Goal: Find specific page/section: Find specific page/section

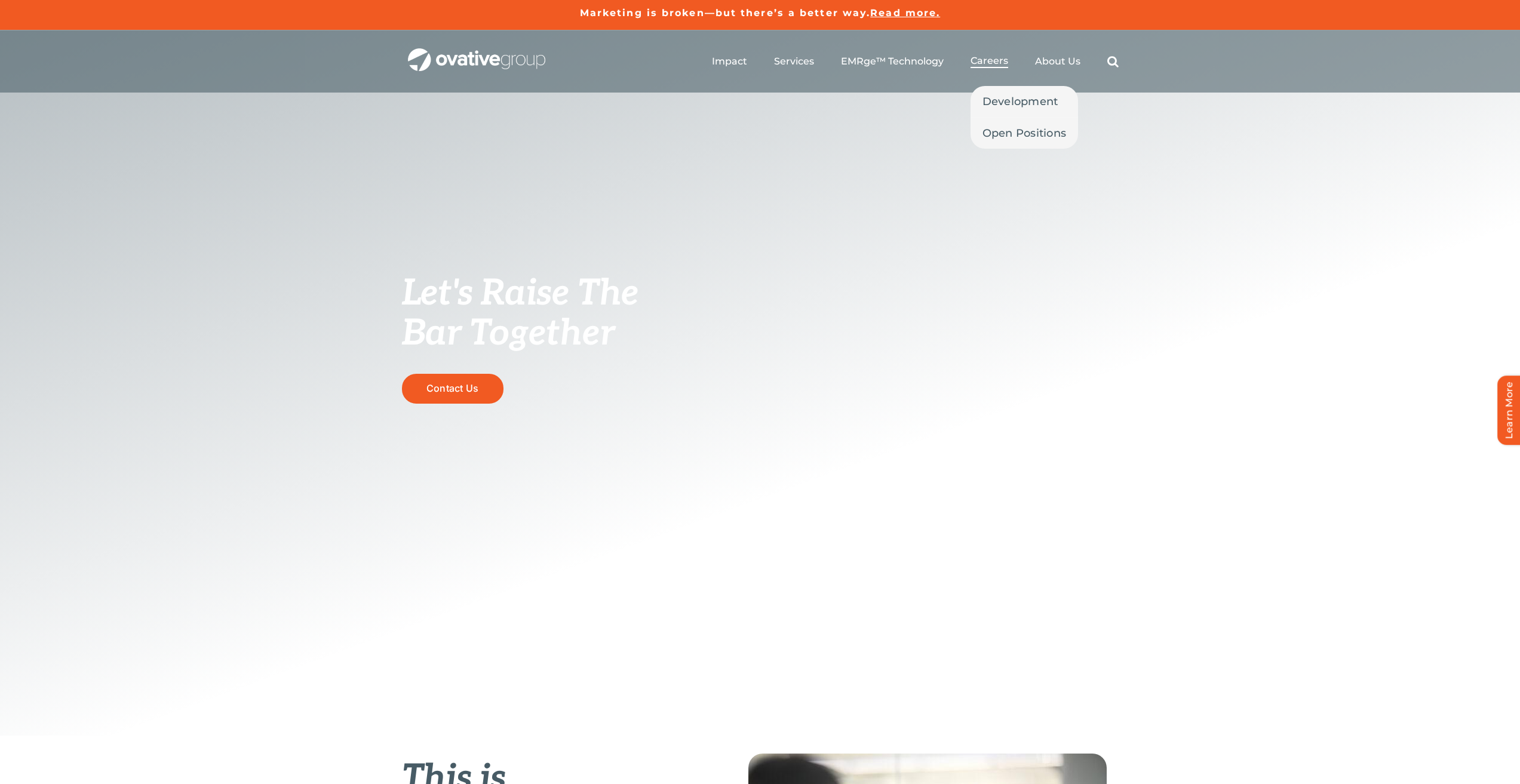
click at [987, 57] on span "Careers" at bounding box center [989, 61] width 38 height 12
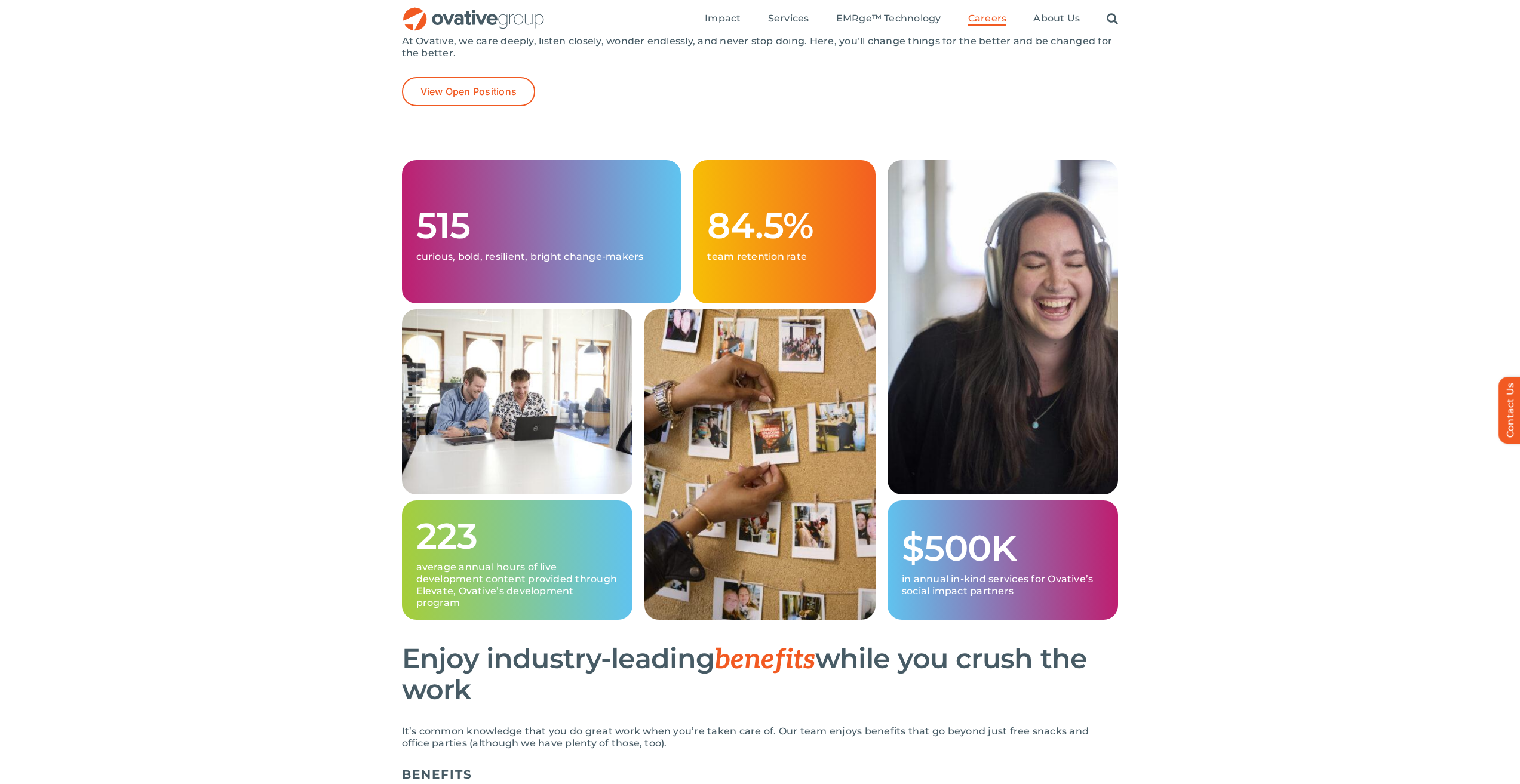
scroll to position [60, 0]
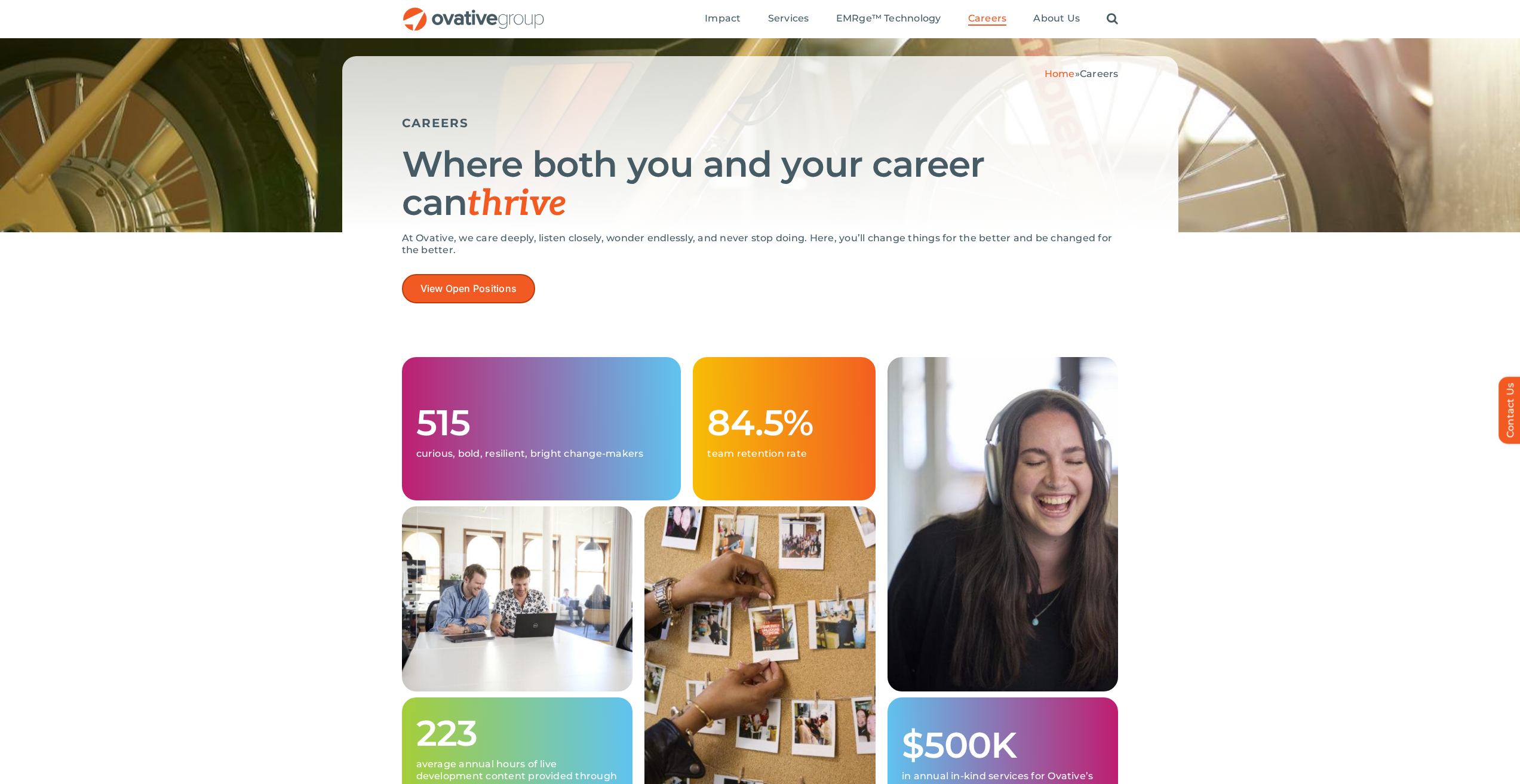
click at [512, 299] on link "View Open Positions" at bounding box center [469, 289] width 134 height 29
click at [474, 284] on span "View Open Positions" at bounding box center [468, 289] width 97 height 11
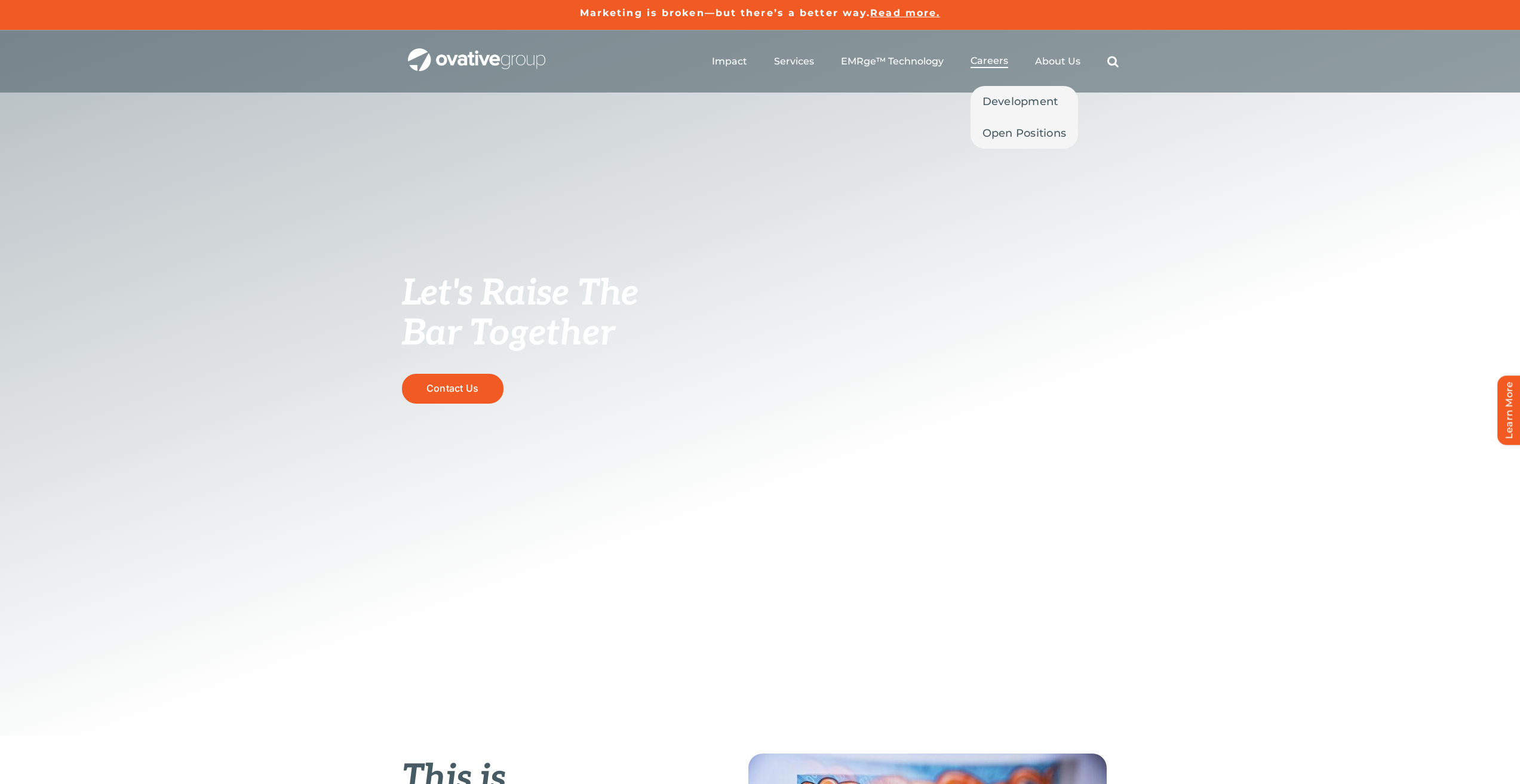
click at [986, 66] on span "Careers" at bounding box center [989, 61] width 38 height 12
